Goal: Find specific page/section: Find specific page/section

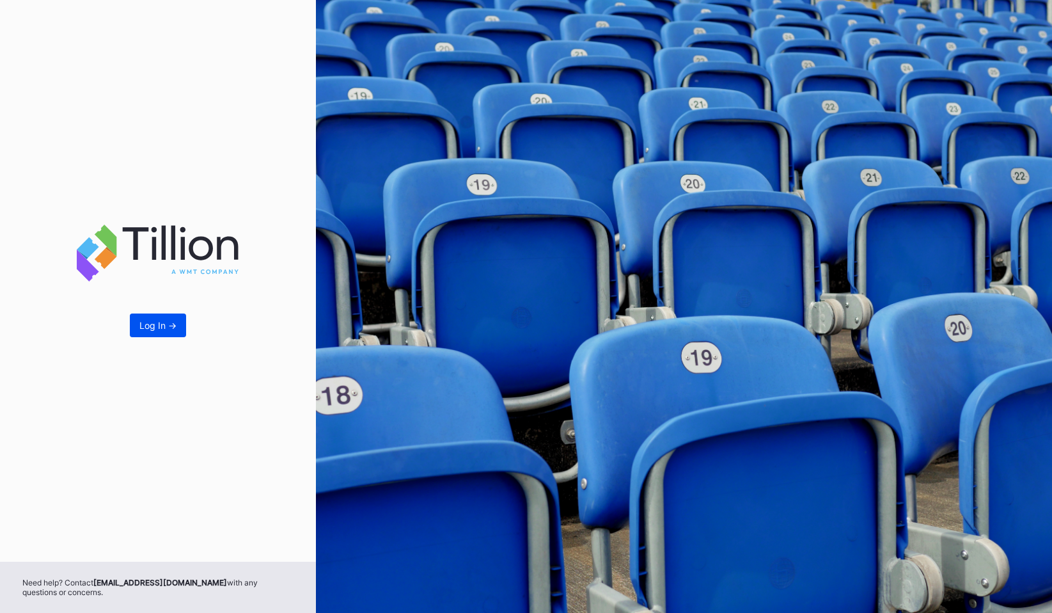
click at [148, 330] on div "Log In ->" at bounding box center [157, 325] width 37 height 11
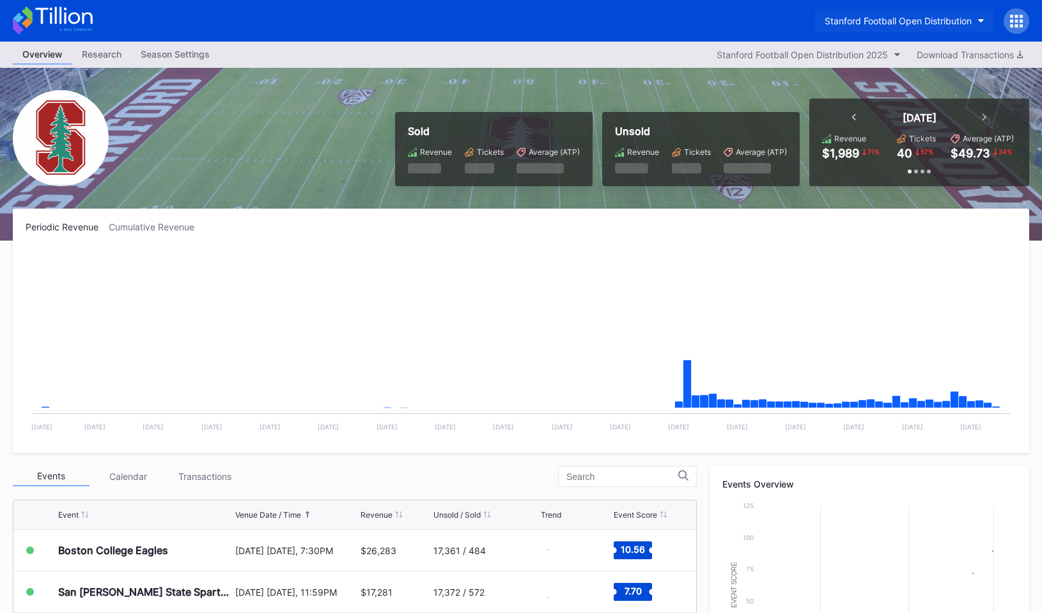
click at [927, 17] on div "Stanford Football Open Distribution" at bounding box center [898, 20] width 147 height 11
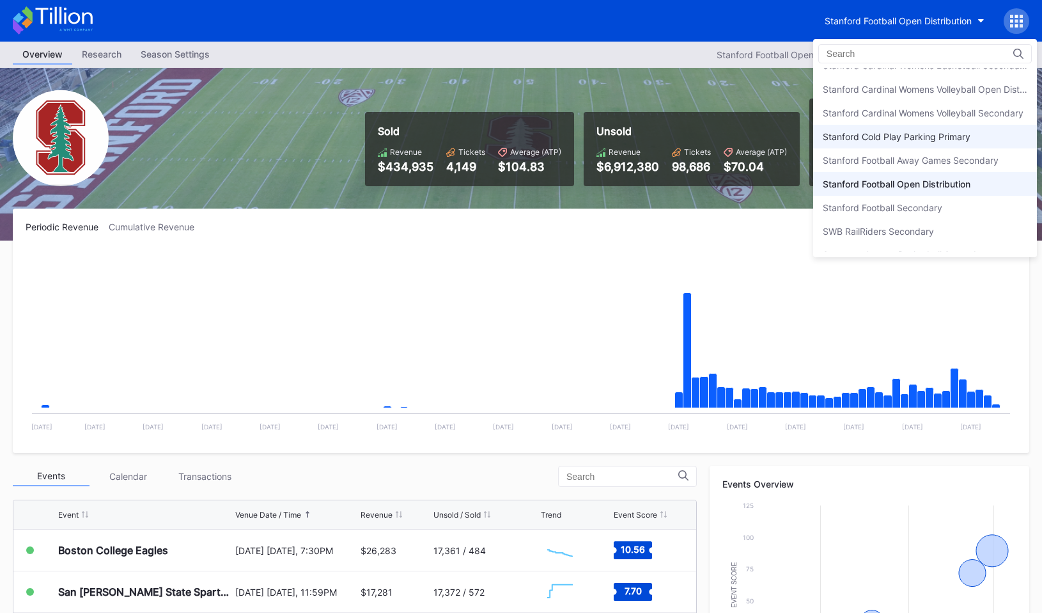
scroll to position [3889, 0]
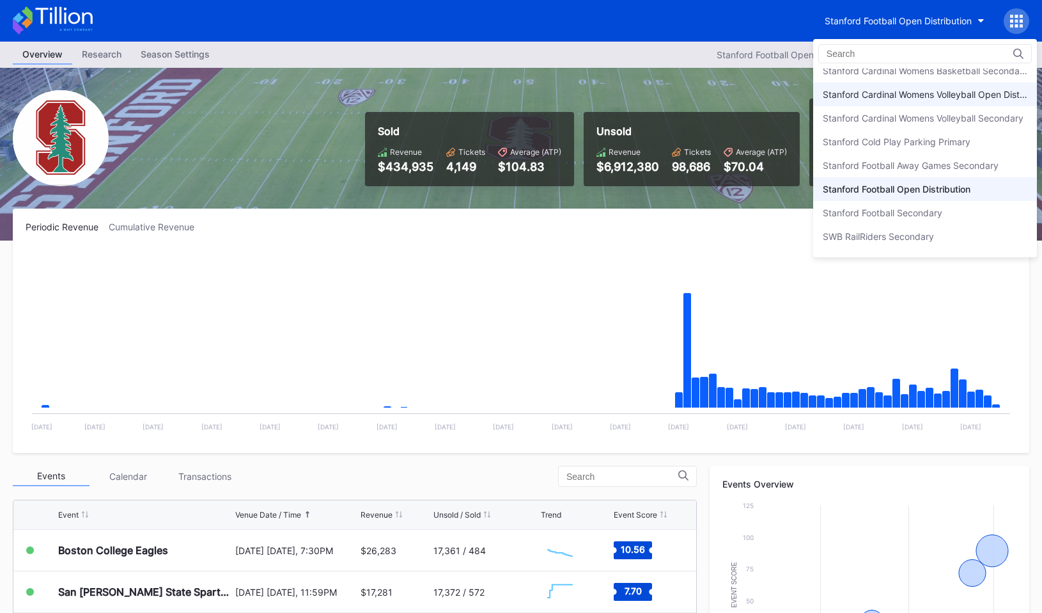
click at [954, 97] on div "Stanford Cardinal Womens Volleyball Open Distribution" at bounding box center [925, 94] width 205 height 11
